Goal: Transaction & Acquisition: Purchase product/service

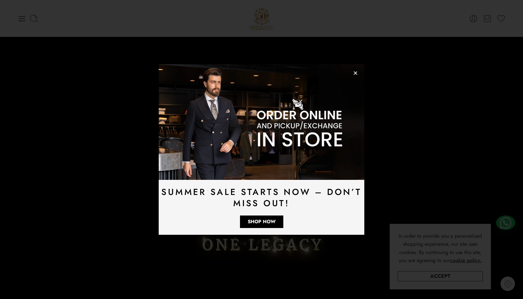
click at [357, 75] on icon "Close" at bounding box center [355, 73] width 5 height 5
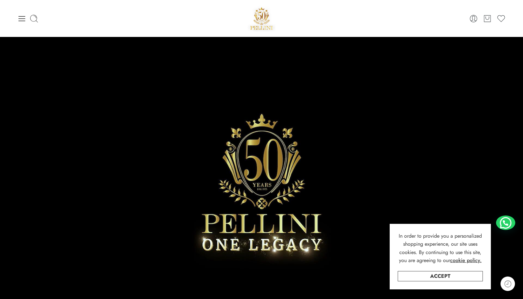
scroll to position [2, 0]
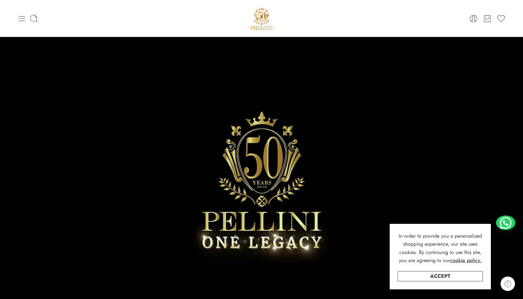
click at [21, 22] on icon at bounding box center [21, 18] width 9 height 9
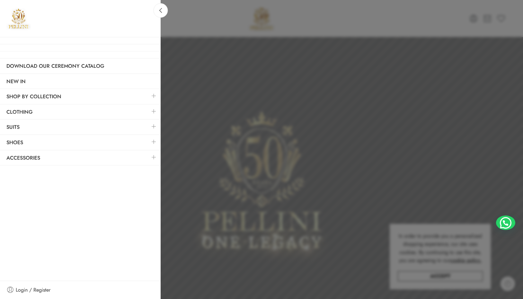
click at [278, 24] on div at bounding box center [261, 149] width 523 height 299
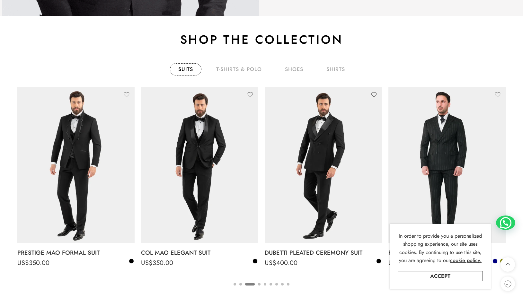
scroll to position [1047, 0]
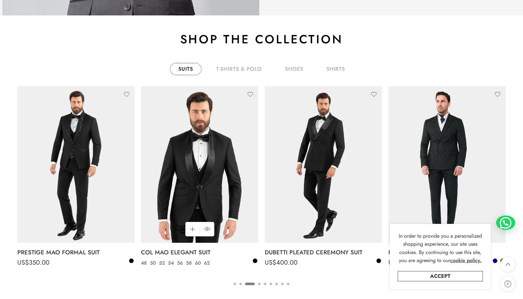
click at [206, 185] on img at bounding box center [199, 164] width 117 height 157
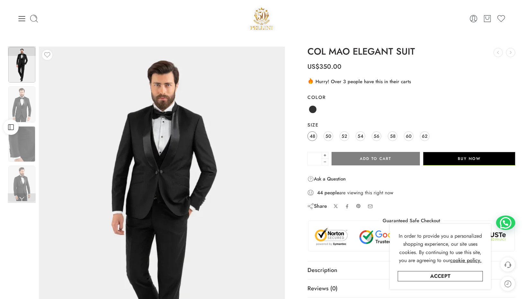
click at [311, 136] on span "48" at bounding box center [312, 136] width 5 height 9
click at [385, 160] on button "Add to cart" at bounding box center [376, 158] width 88 height 13
